Goal: Complete application form

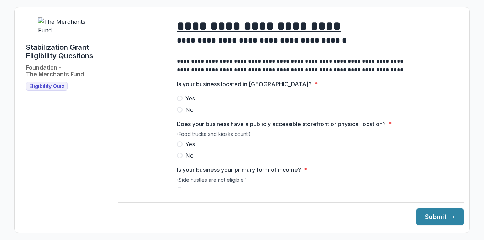
click at [180, 101] on span at bounding box center [180, 99] width 6 height 6
click at [180, 147] on label "Yes" at bounding box center [291, 144] width 228 height 9
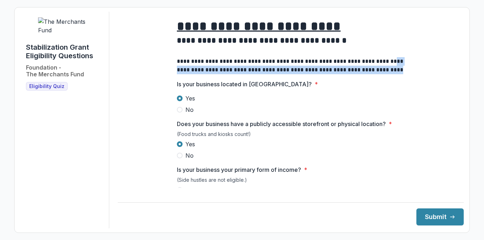
drag, startPoint x: 458, startPoint y: 65, endPoint x: 459, endPoint y: 74, distance: 8.6
click at [459, 74] on div "**********" at bounding box center [291, 120] width 346 height 217
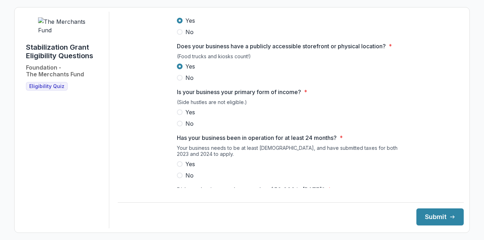
scroll to position [90, 0]
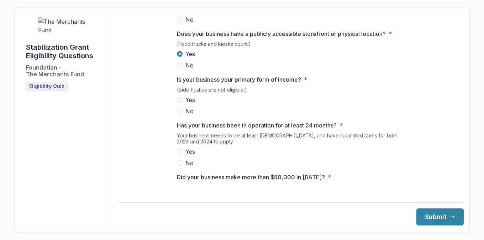
click at [180, 103] on span at bounding box center [180, 100] width 6 height 6
click at [179, 155] on span at bounding box center [180, 152] width 6 height 6
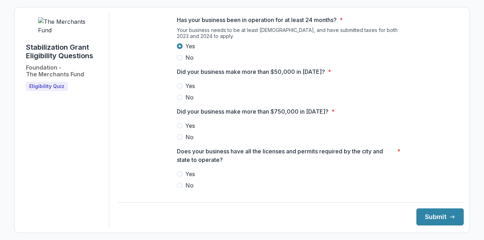
scroll to position [197, 0]
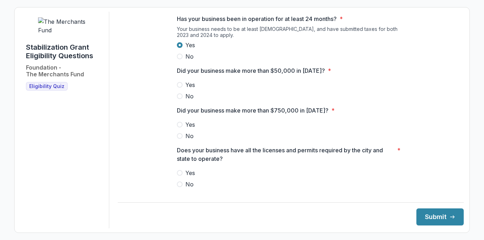
click at [181, 88] on span at bounding box center [180, 85] width 6 height 6
click at [180, 139] on label "No" at bounding box center [291, 136] width 228 height 9
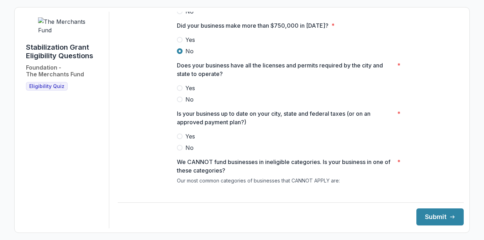
scroll to position [286, 0]
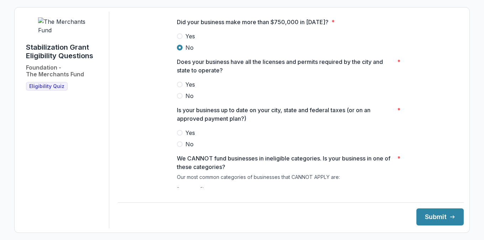
click at [177, 136] on span at bounding box center [180, 133] width 6 height 6
click at [181, 89] on label "Yes" at bounding box center [291, 84] width 228 height 9
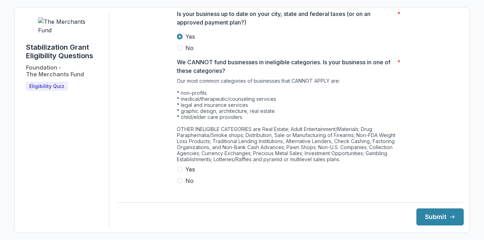
scroll to position [391, 0]
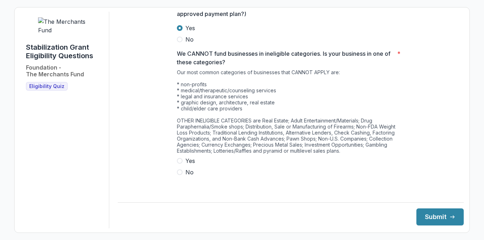
click at [177, 175] on span at bounding box center [180, 173] width 6 height 6
click at [425, 216] on button "Submit" at bounding box center [439, 217] width 47 height 17
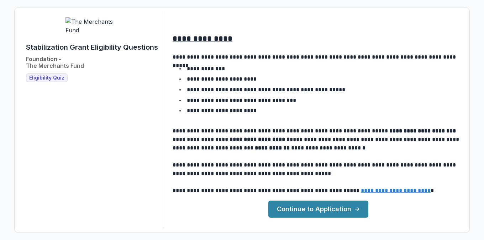
click at [316, 206] on link "Continue to Application" at bounding box center [318, 209] width 100 height 17
